Goal: Task Accomplishment & Management: Manage account settings

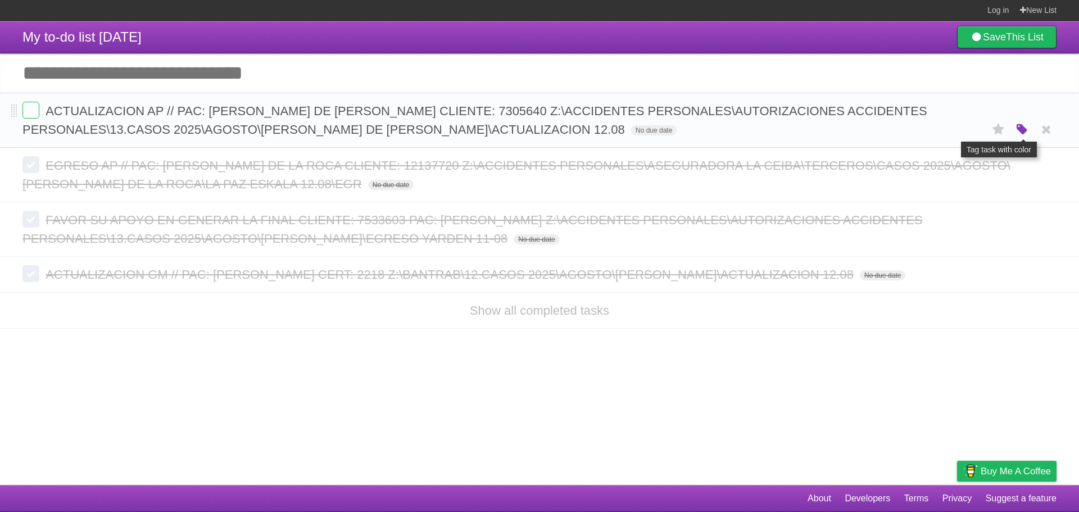
click at [1022, 126] on icon "button" at bounding box center [1023, 130] width 16 height 15
click at [906, 132] on div "White Red Blue Green Purple Orange" at bounding box center [948, 130] width 112 height 15
click at [910, 133] on label "Red" at bounding box center [913, 129] width 12 height 12
click at [474, 107] on span "ACTUALIZACION AP // PAC: [PERSON_NAME] DE [PERSON_NAME] CLIENTE: 7305640 Z:\ACC…" at bounding box center [474, 120] width 905 height 33
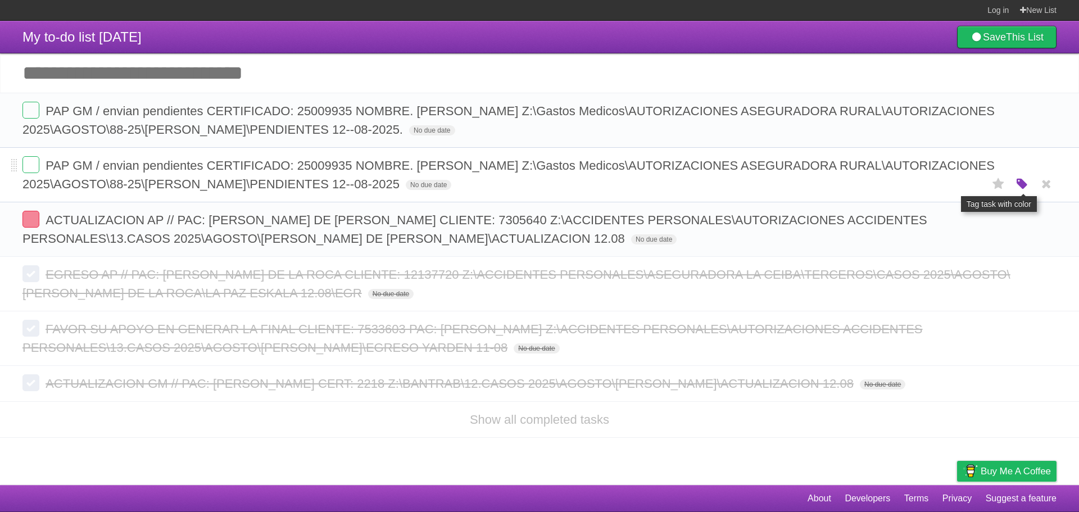
click at [1020, 187] on icon "button" at bounding box center [1023, 184] width 16 height 15
click at [915, 183] on label "Red" at bounding box center [913, 184] width 12 height 12
click at [1046, 130] on icon at bounding box center [1047, 129] width 16 height 19
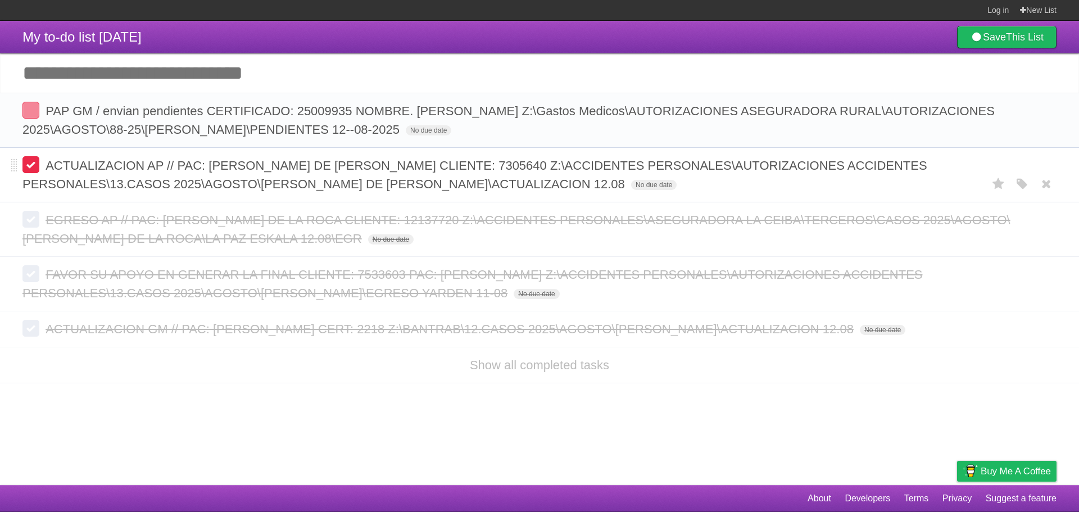
click at [30, 161] on label at bounding box center [30, 164] width 17 height 17
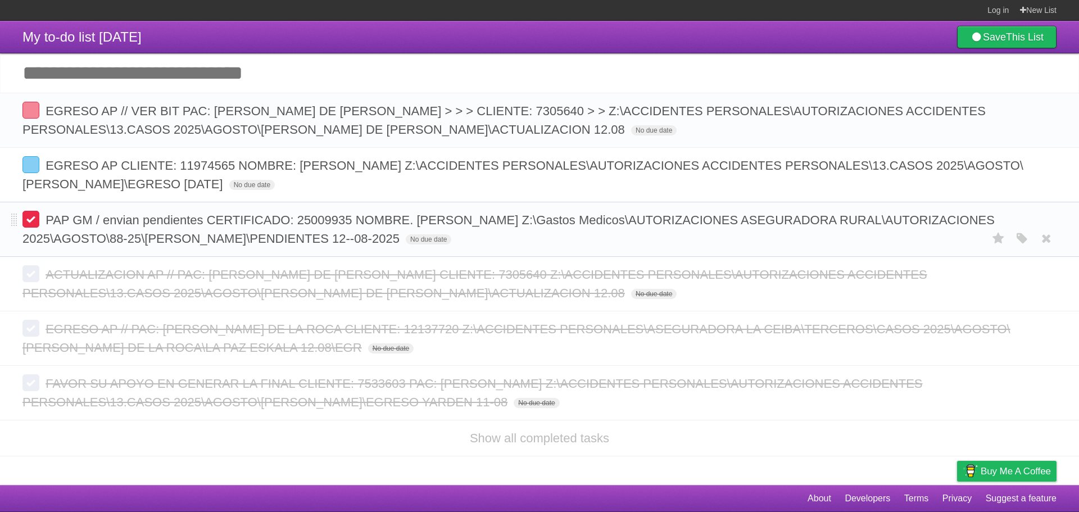
click at [34, 224] on label at bounding box center [30, 219] width 17 height 17
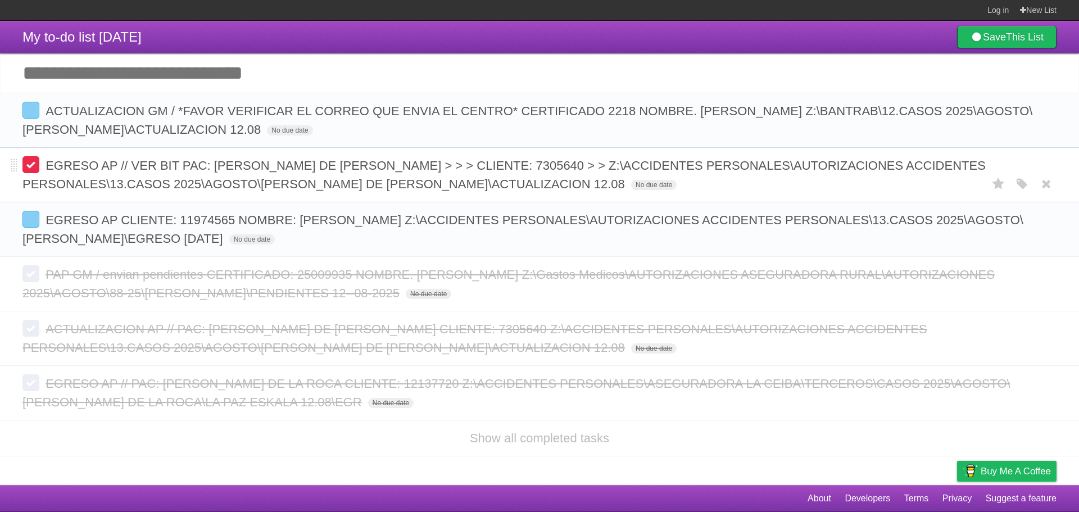
click at [31, 165] on label at bounding box center [30, 164] width 17 height 17
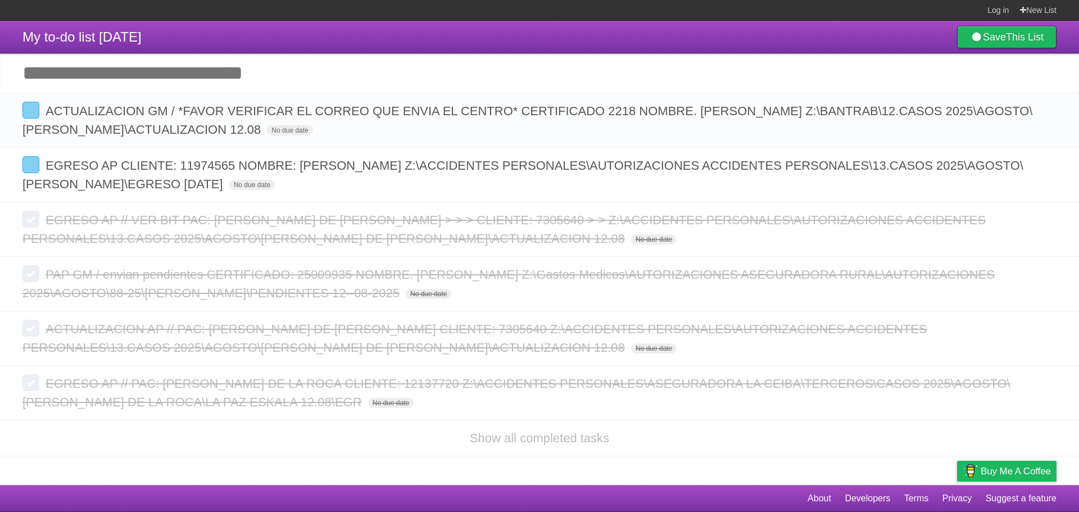
click at [215, 80] on input "Add another task" at bounding box center [539, 72] width 1079 height 39
paste input "**********"
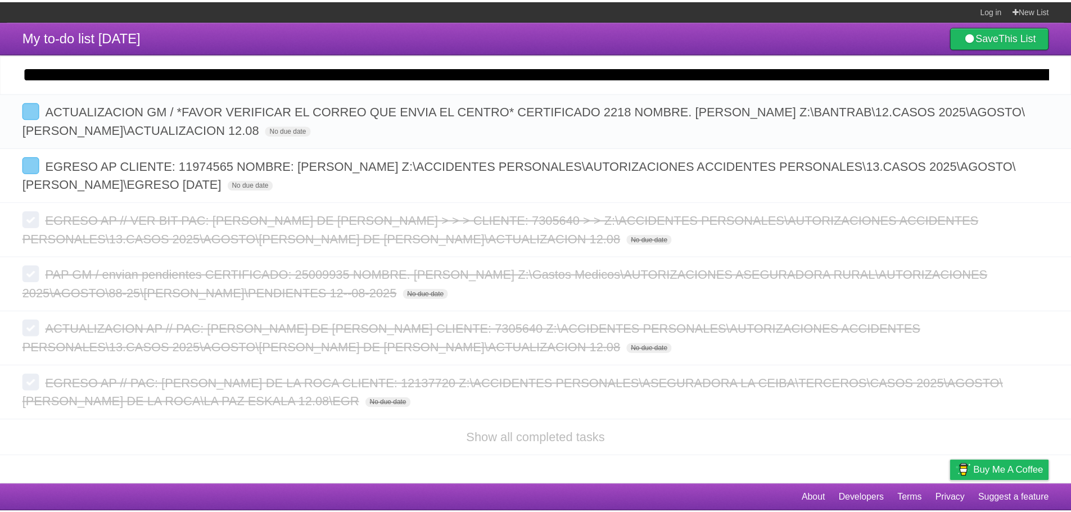
scroll to position [0, 1177]
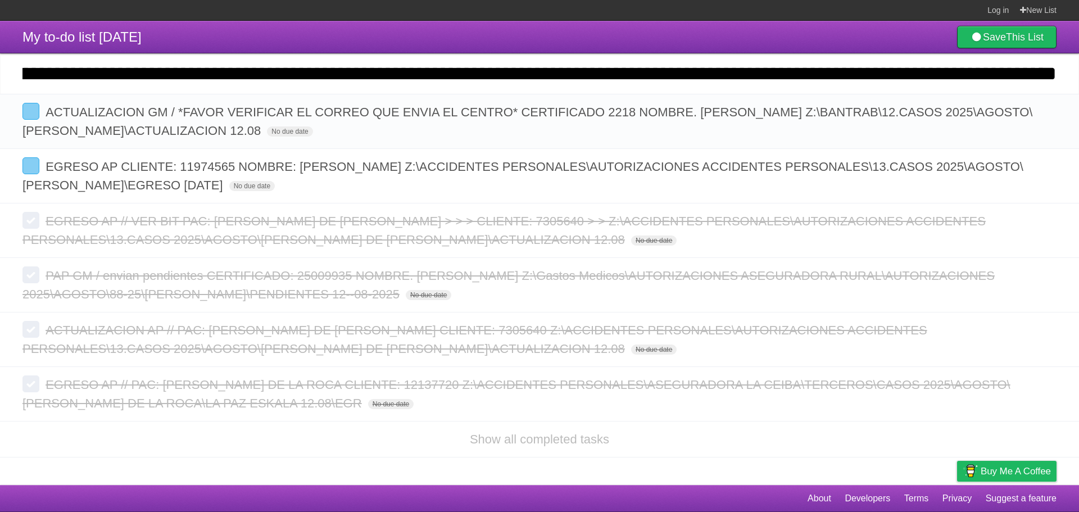
type input "**********"
click input "*********" at bounding box center [0, 0] width 0 height 0
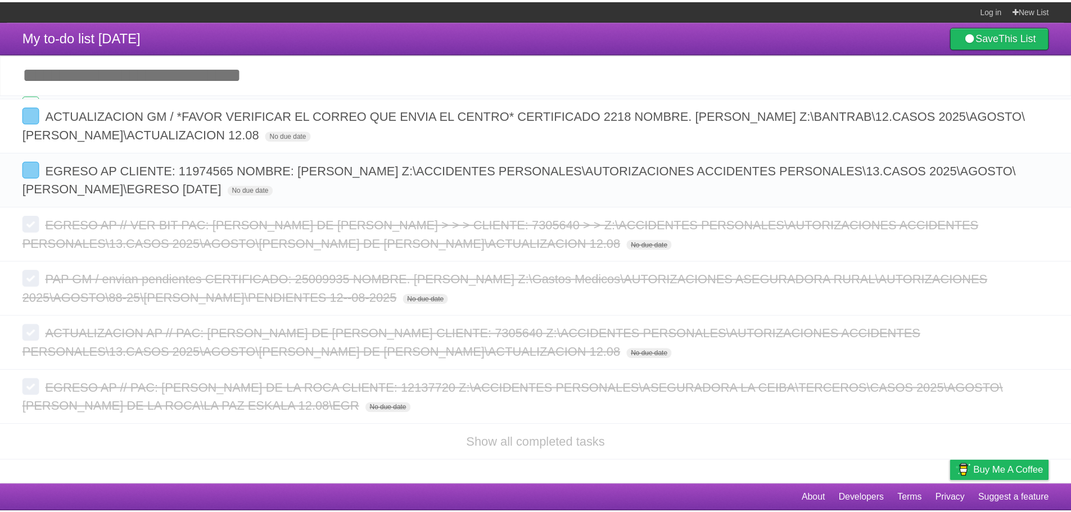
scroll to position [0, 0]
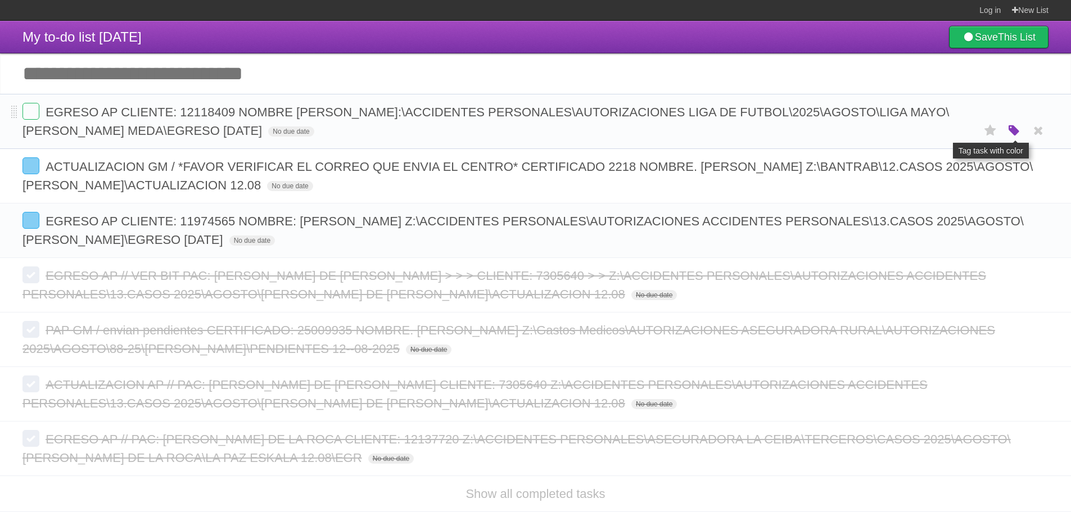
click at [1018, 128] on icon "button" at bounding box center [1014, 131] width 16 height 15
click at [903, 132] on label "Red" at bounding box center [904, 130] width 12 height 12
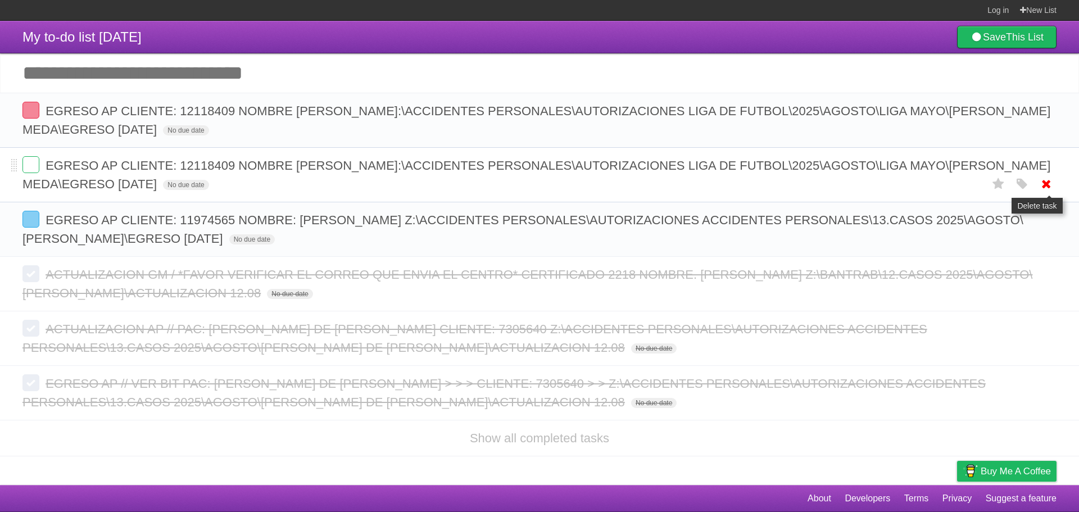
click at [1047, 183] on icon at bounding box center [1047, 184] width 16 height 19
